Goal: Information Seeking & Learning: Learn about a topic

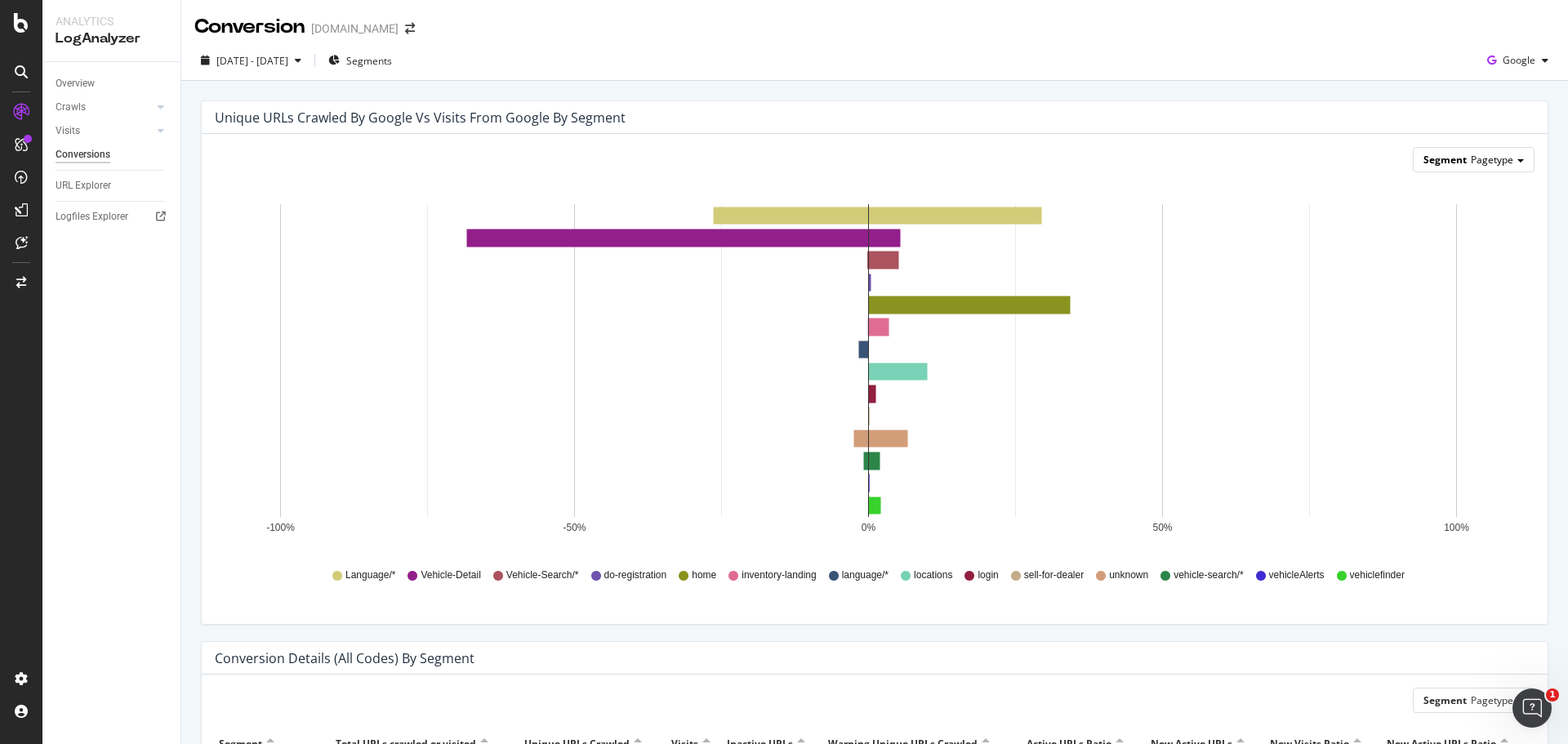
click at [1437, 161] on span "Segment" at bounding box center [1445, 160] width 43 height 14
click at [885, 214] on rect "A chart." at bounding box center [955, 215] width 173 height 16
click at [1455, 164] on div "Segment Pagetype" at bounding box center [1474, 159] width 120 height 23
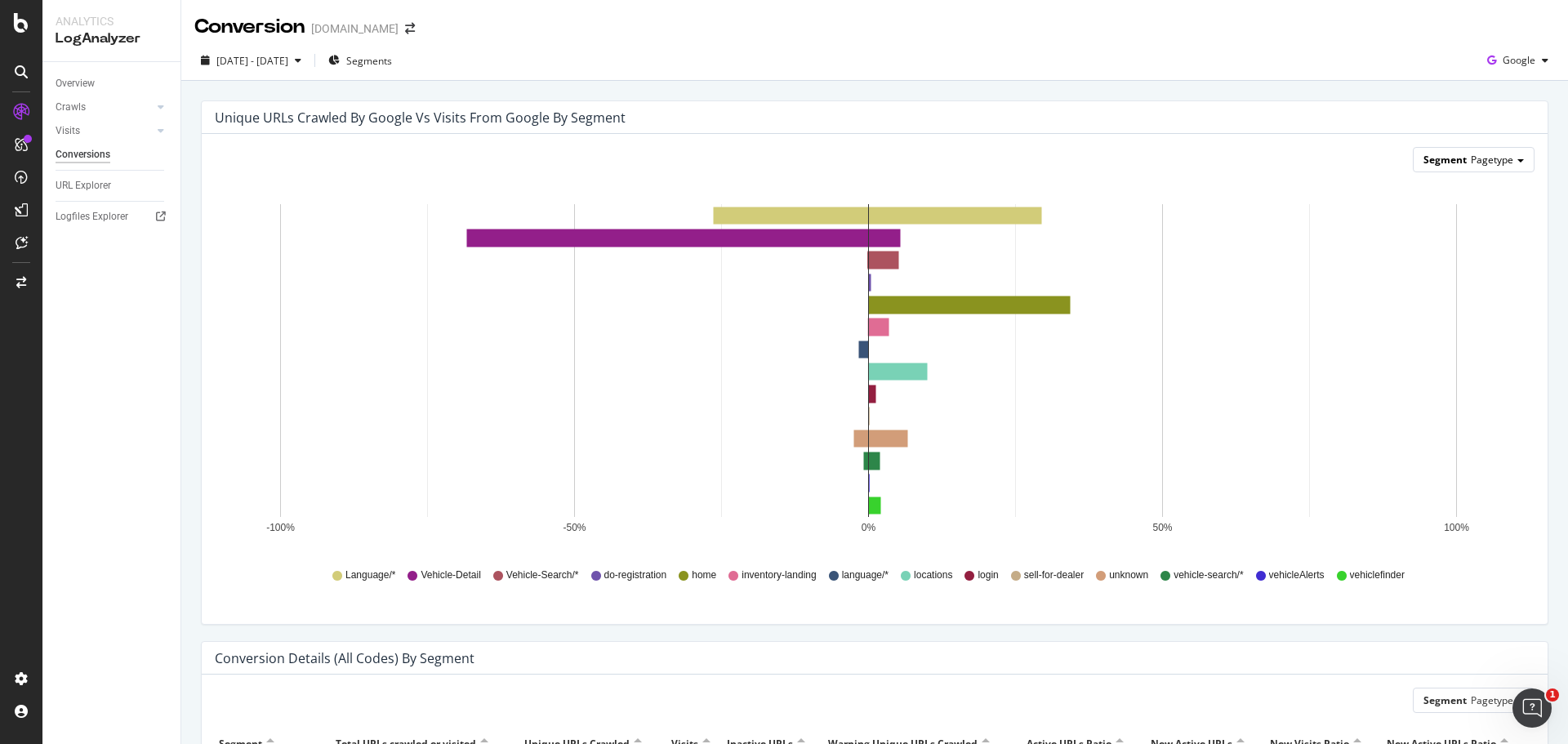
click at [1493, 168] on div "Segment Pagetype" at bounding box center [1474, 159] width 120 height 23
click at [1489, 159] on span "Pagetype" at bounding box center [1491, 160] width 42 height 14
click at [1422, 302] on div "Advanced selector >" at bounding box center [1453, 295] width 147 height 23
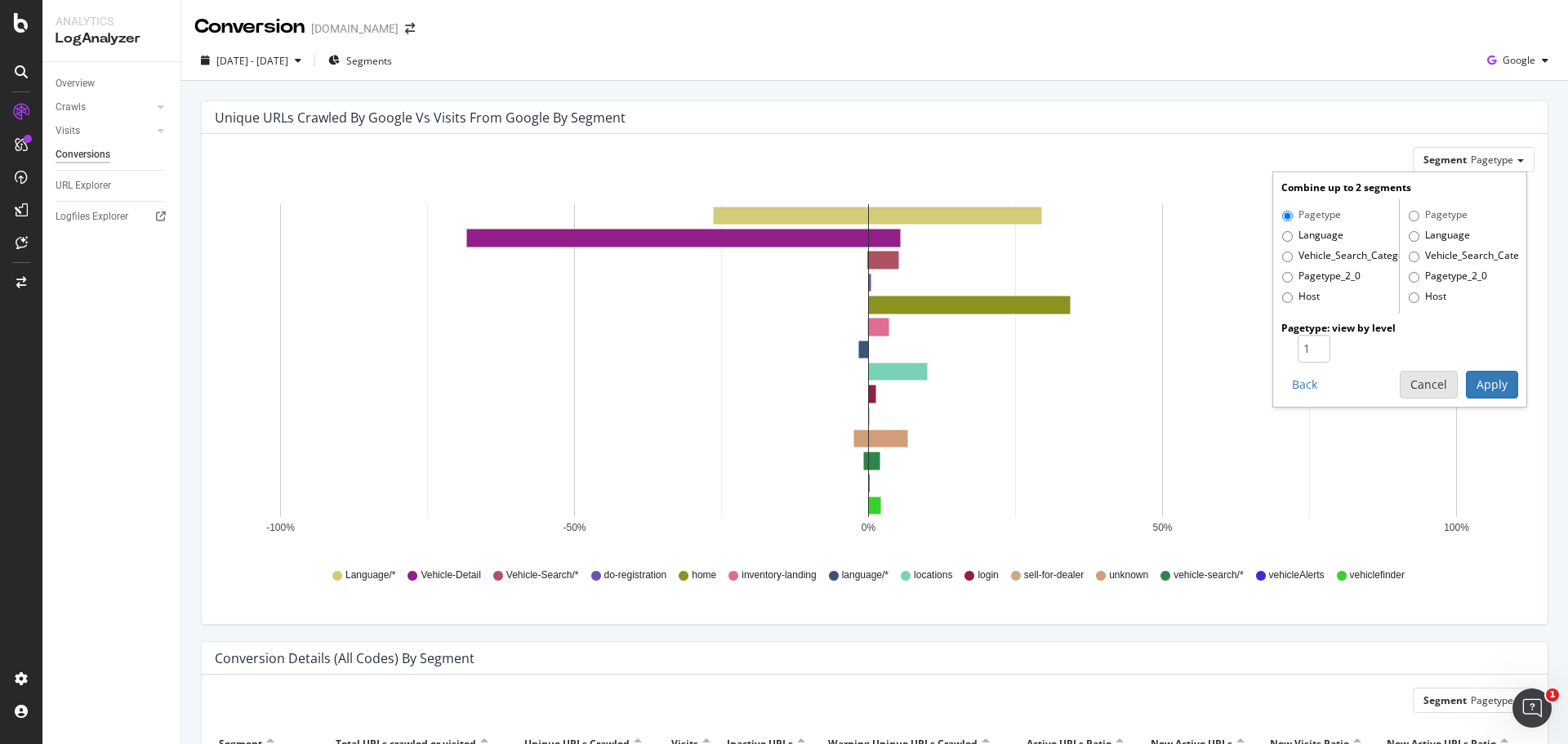
click at [1422, 377] on button "Cancel" at bounding box center [1429, 385] width 58 height 28
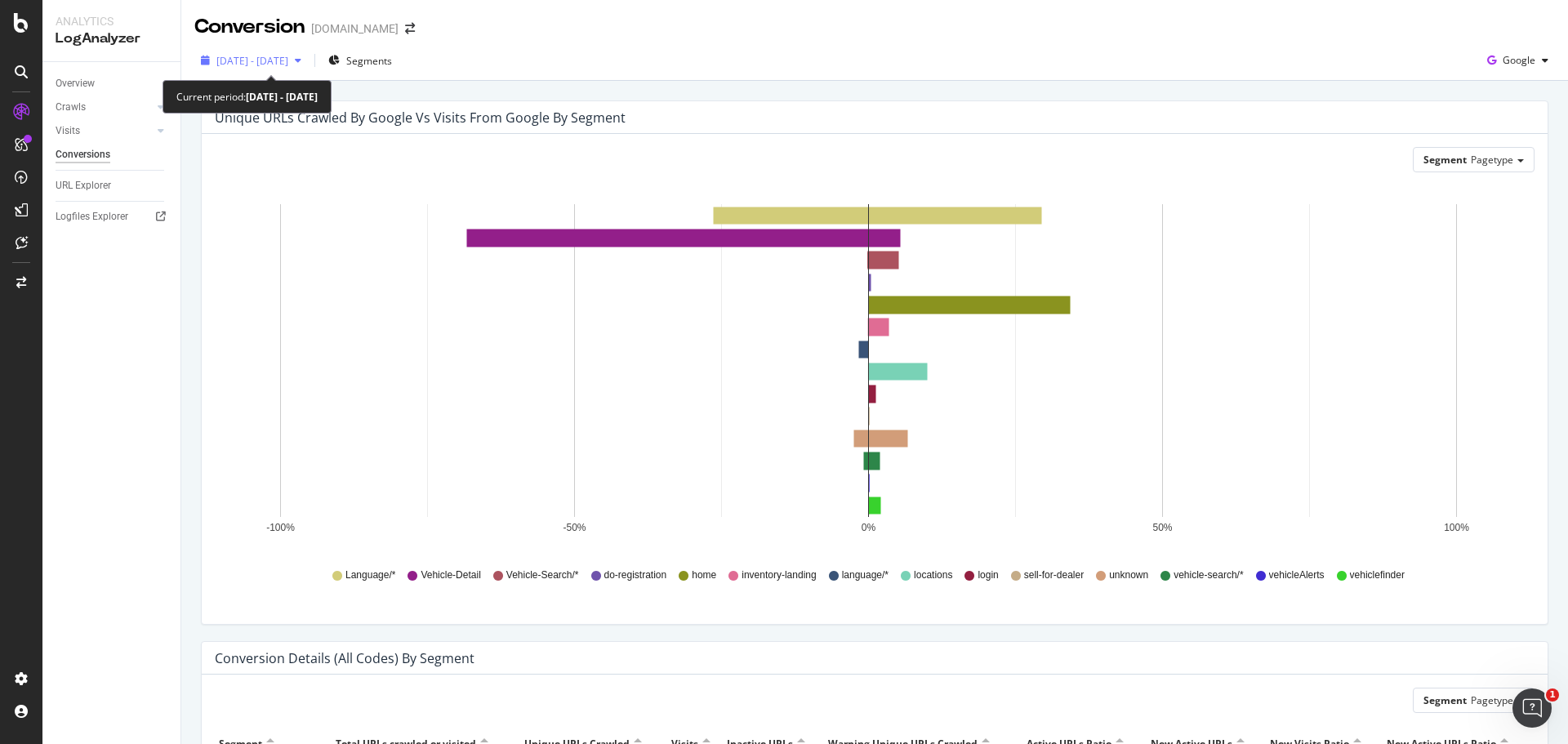
click at [288, 66] on span "[DATE] - [DATE]" at bounding box center [252, 60] width 72 height 14
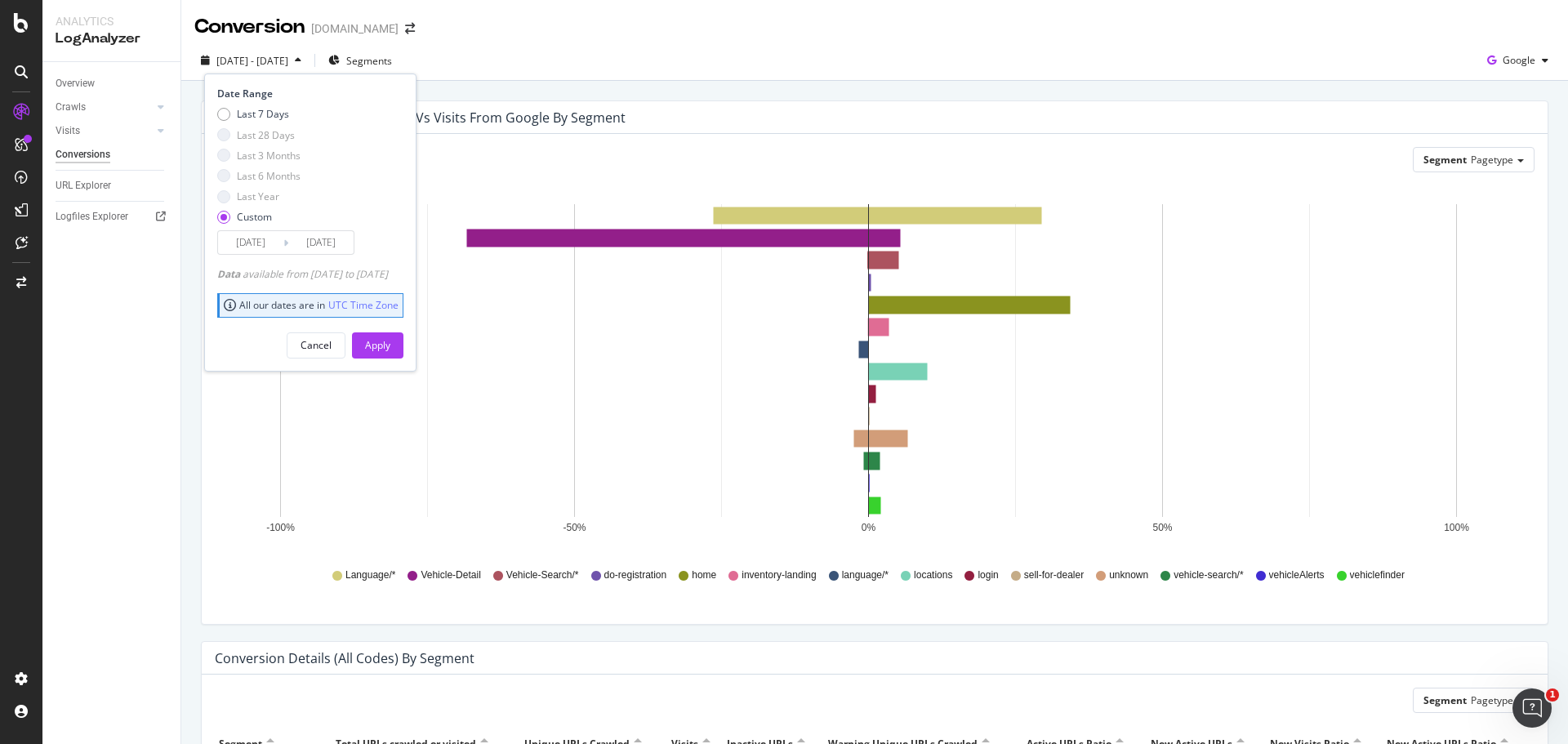
click at [311, 240] on input "[DATE]" at bounding box center [321, 242] width 66 height 23
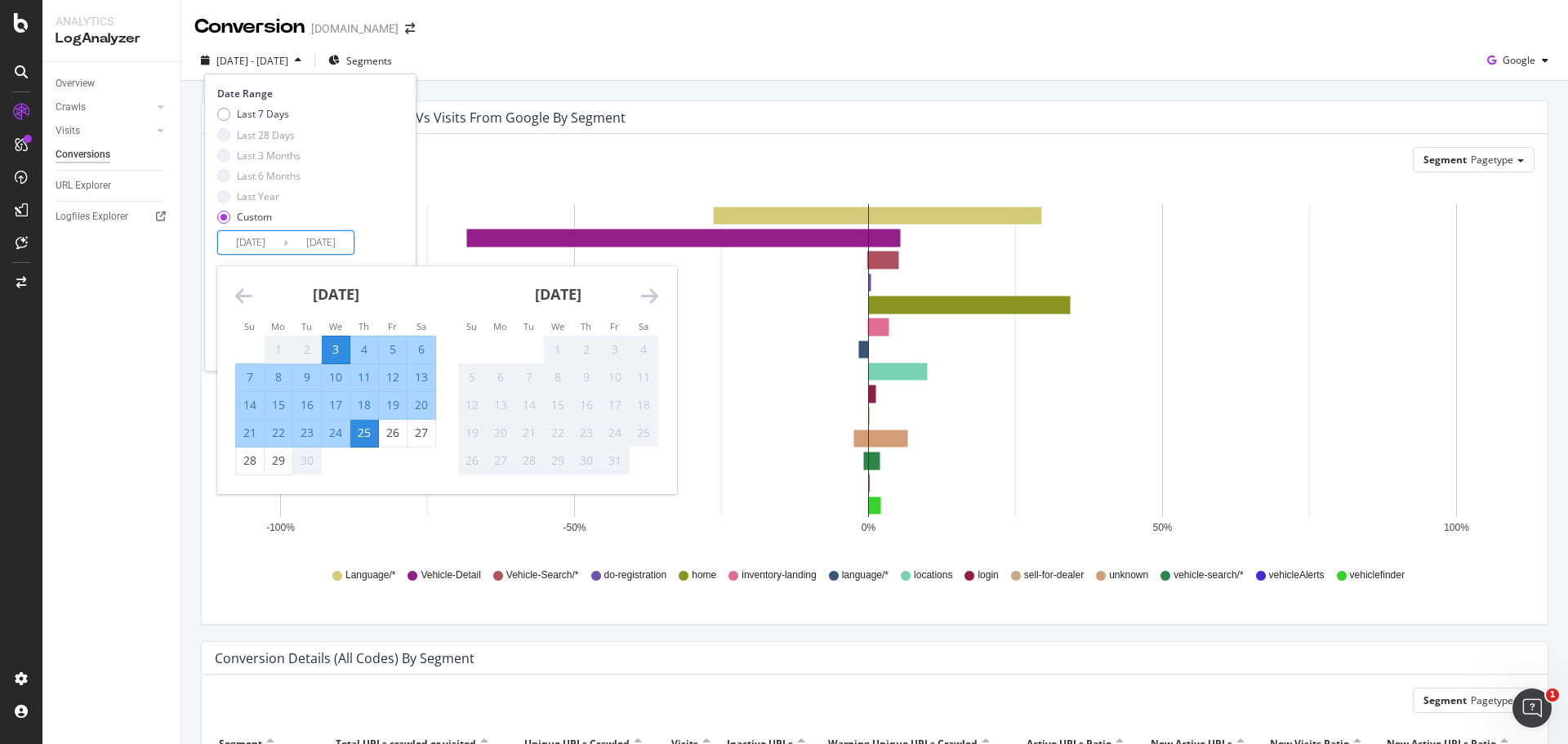
click at [333, 347] on div "3" at bounding box center [336, 349] width 28 height 16
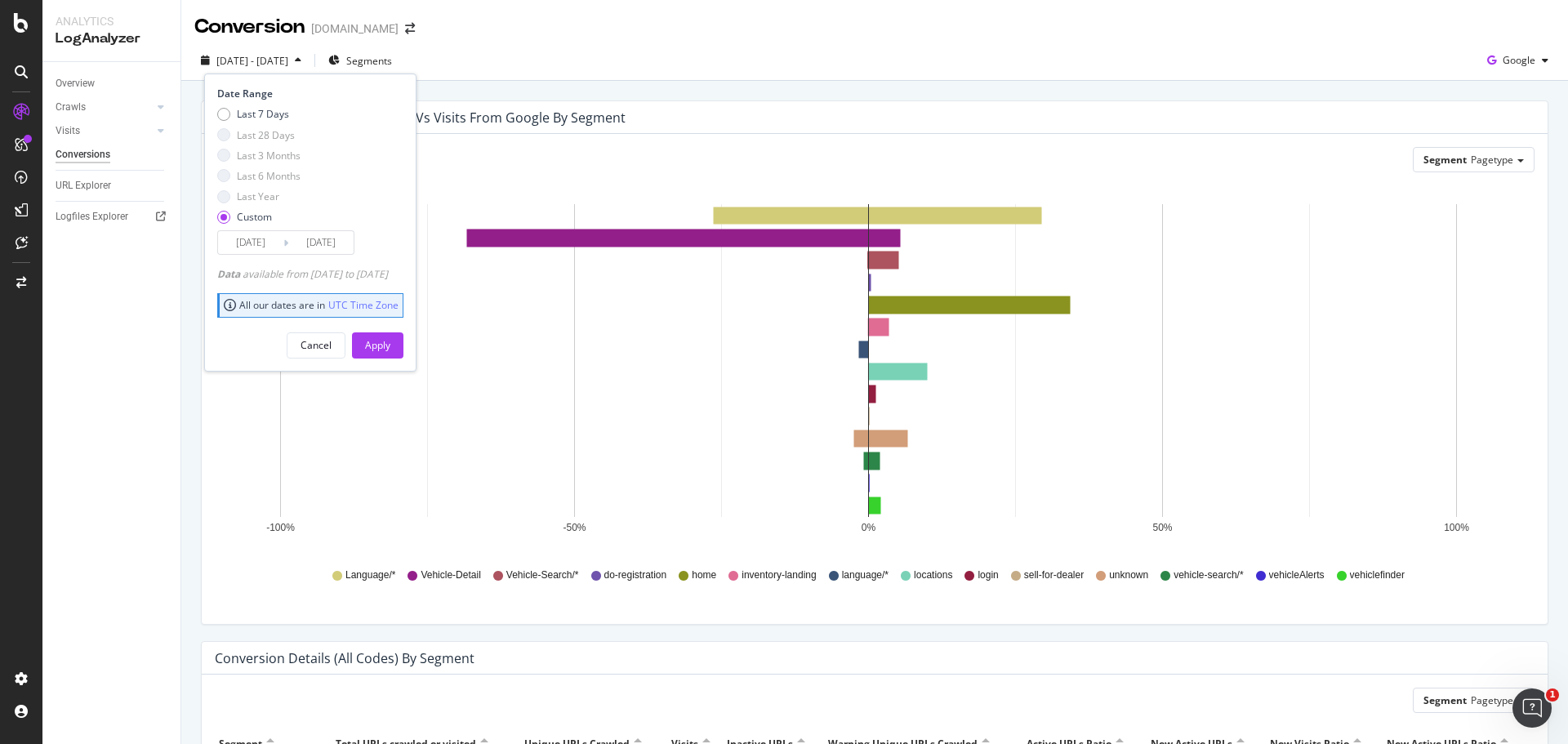
click at [334, 242] on input "[DATE]" at bounding box center [321, 242] width 66 height 23
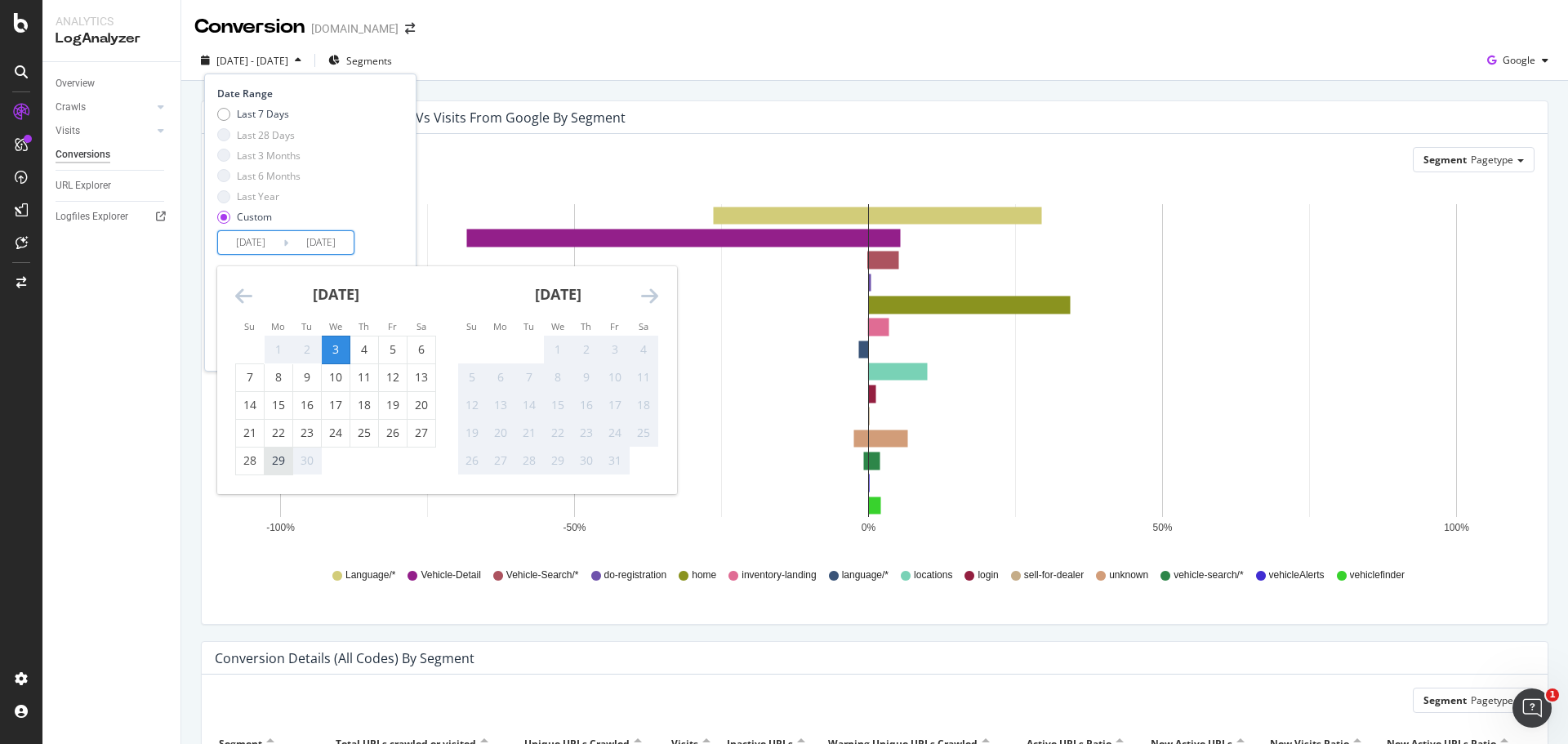
click at [273, 462] on div "29" at bounding box center [279, 460] width 28 height 16
type input "[DATE]"
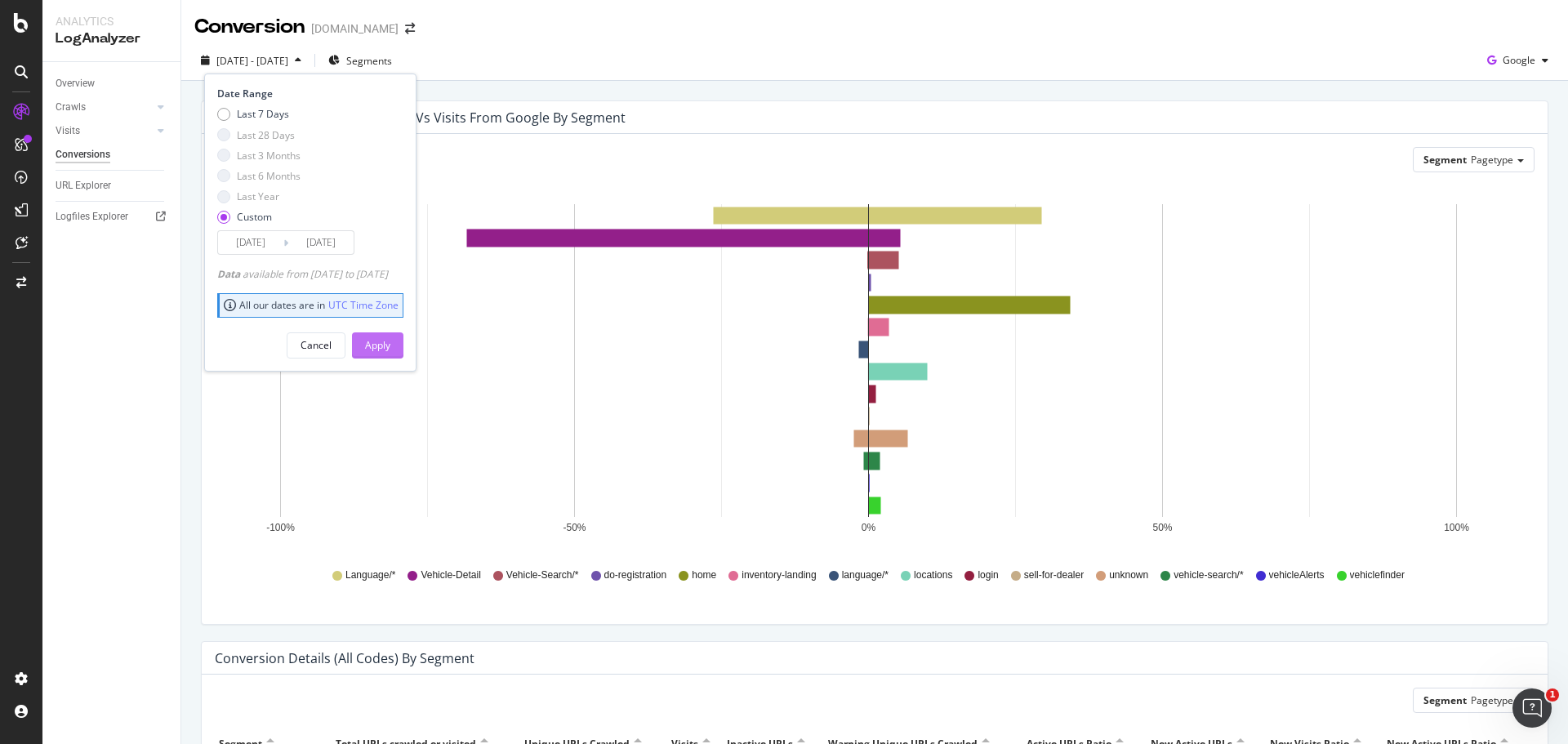
click at [391, 338] on div "Apply" at bounding box center [377, 345] width 25 height 14
